Goal: Find specific page/section: Find specific page/section

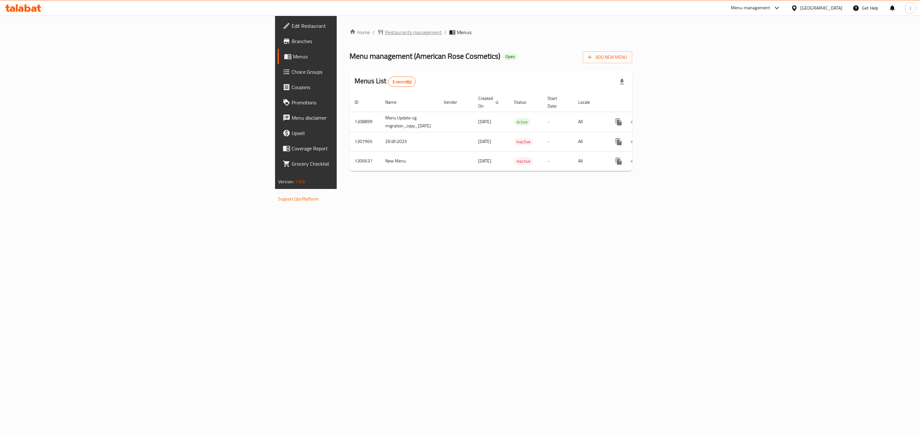
click at [385, 31] on span "Restaurants management" at bounding box center [413, 32] width 57 height 8
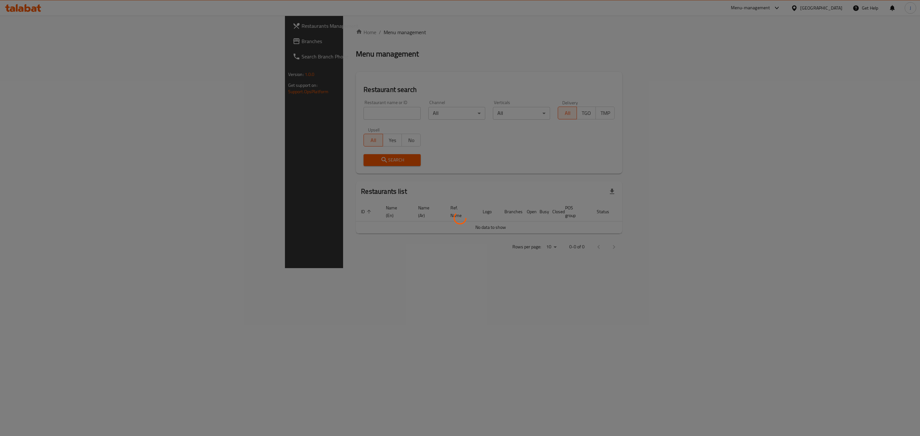
click at [270, 113] on div at bounding box center [460, 218] width 920 height 436
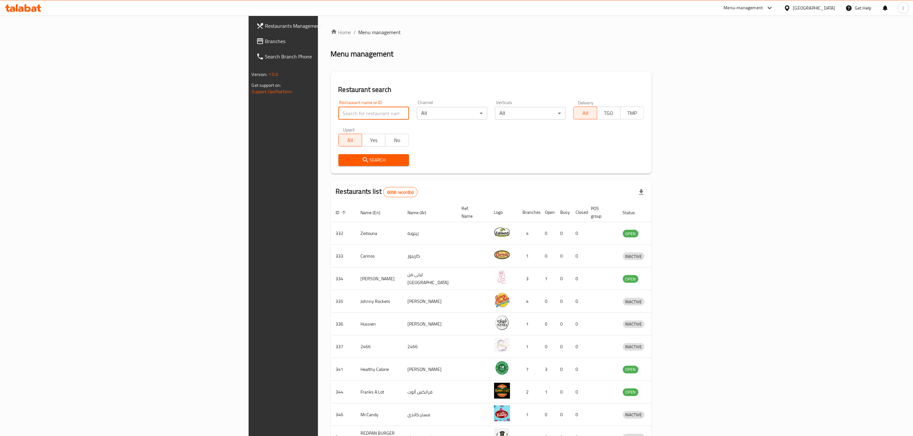
click at [338, 110] on input "search" at bounding box center [373, 113] width 71 height 13
type input "my flowers"
click button "Search" at bounding box center [373, 160] width 71 height 12
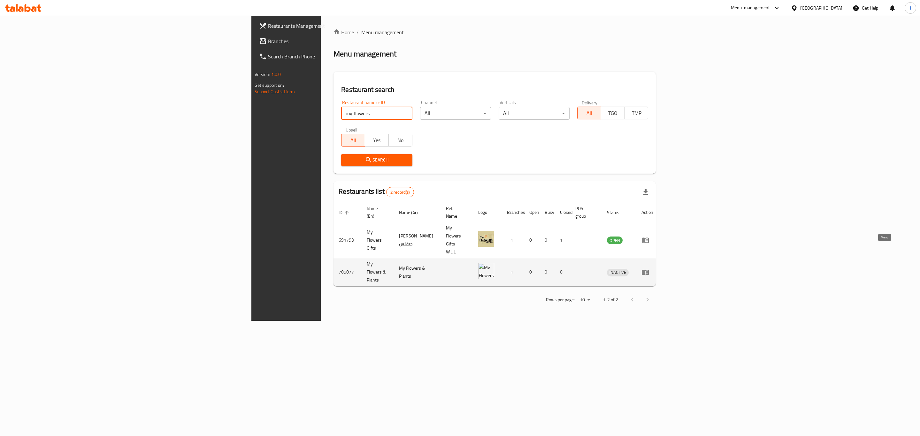
click at [649, 269] on icon "enhanced table" at bounding box center [645, 273] width 8 height 8
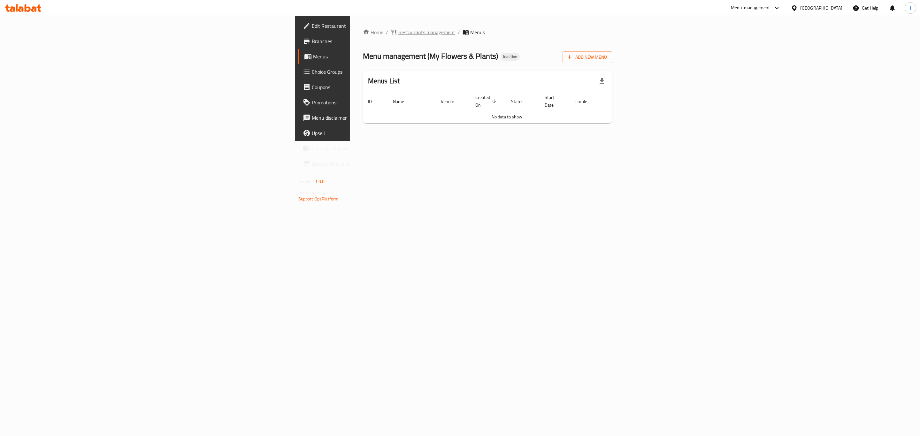
click at [398, 30] on span "Restaurants management" at bounding box center [426, 32] width 57 height 8
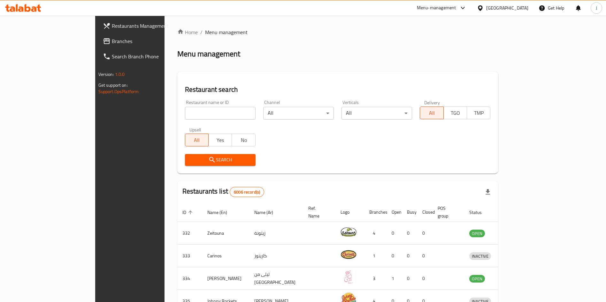
click at [185, 116] on div "Restaurant name or ID Restaurant name or ID" at bounding box center [220, 109] width 78 height 27
click at [185, 115] on input "search" at bounding box center [220, 113] width 71 height 13
type input "first century"
click at [229, 165] on button "Search" at bounding box center [220, 160] width 71 height 12
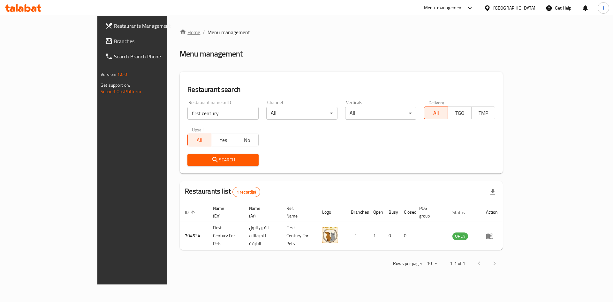
click at [180, 30] on link "Home" at bounding box center [190, 32] width 20 height 8
